Goal: Information Seeking & Learning: Check status

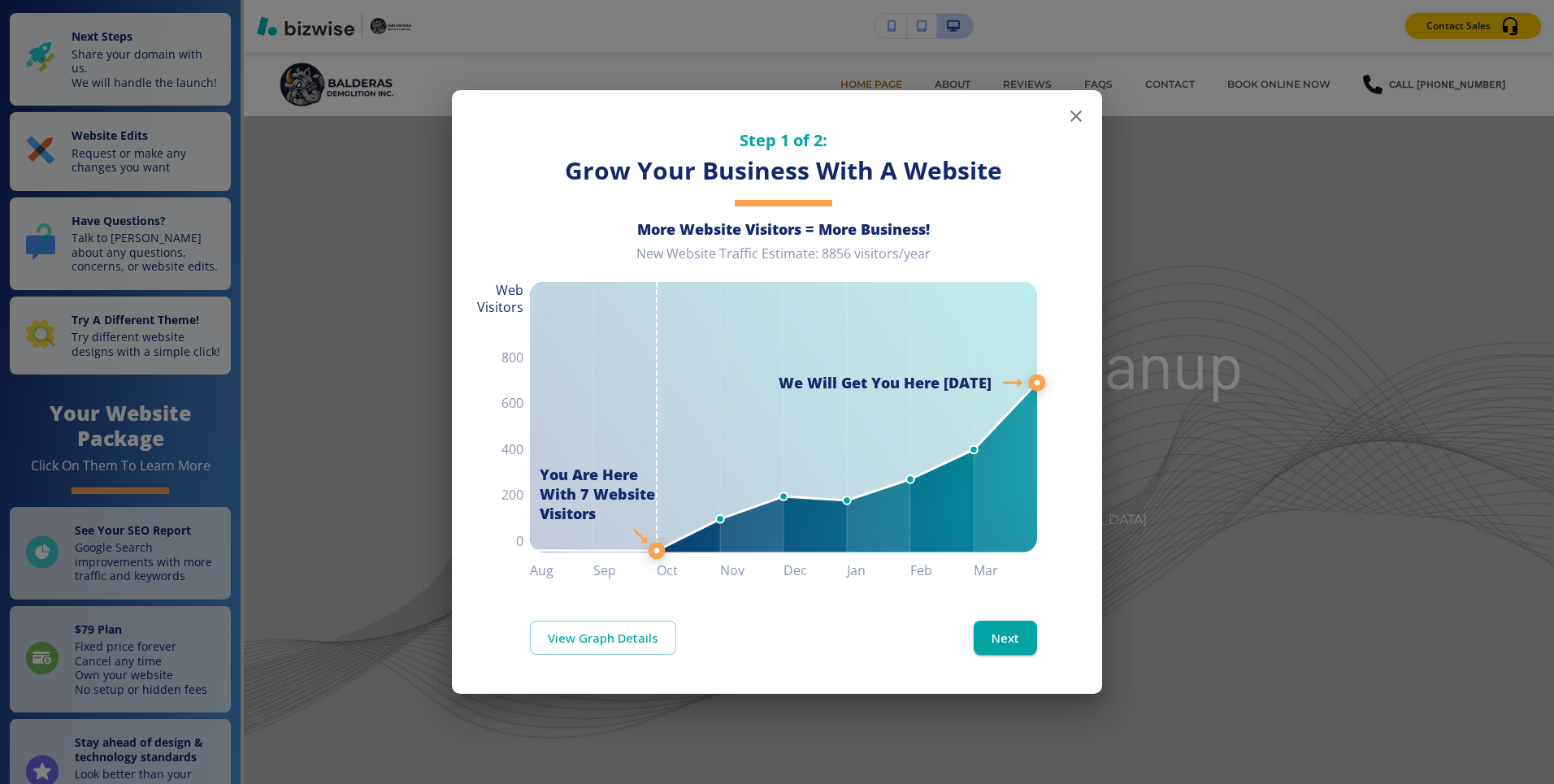
click at [1073, 100] on button "button" at bounding box center [1076, 116] width 33 height 33
